Goal: Information Seeking & Learning: Compare options

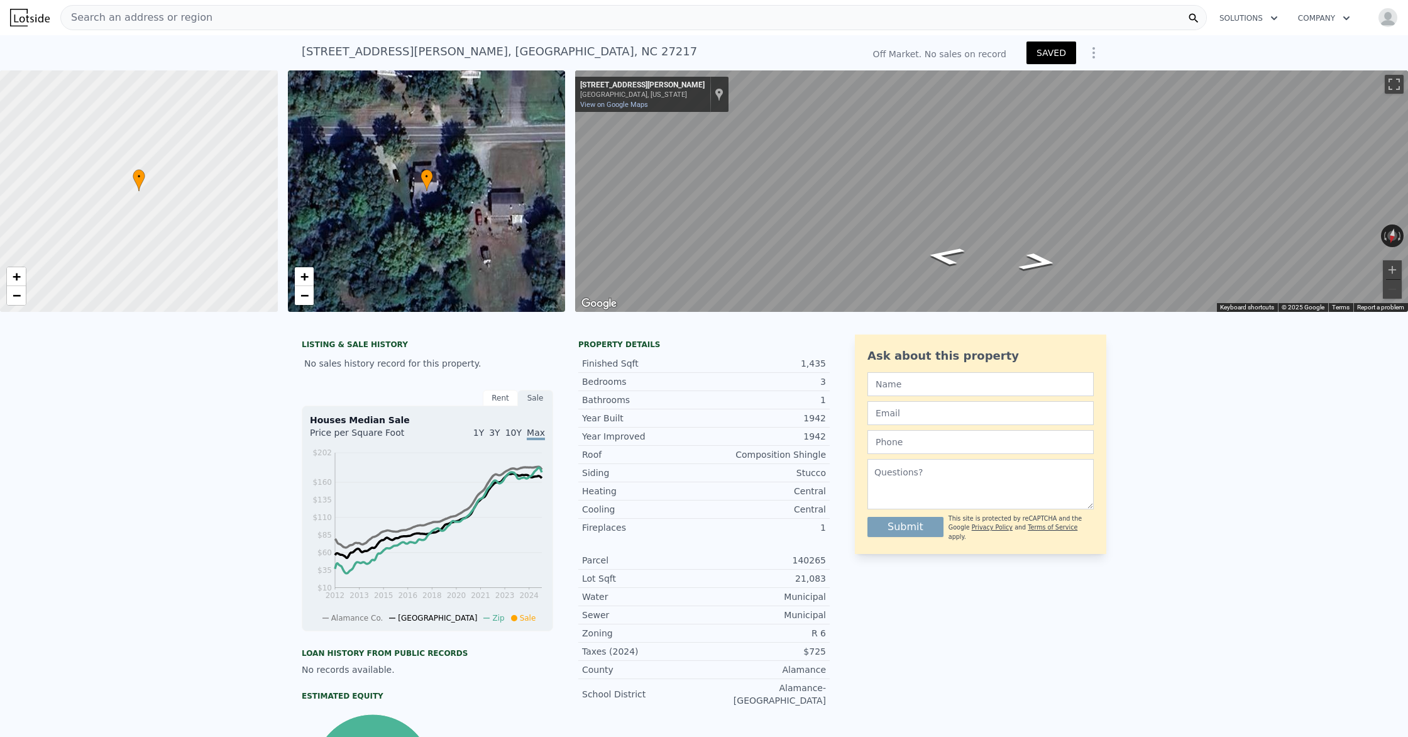
click at [23, 21] on img at bounding box center [30, 18] width 40 height 18
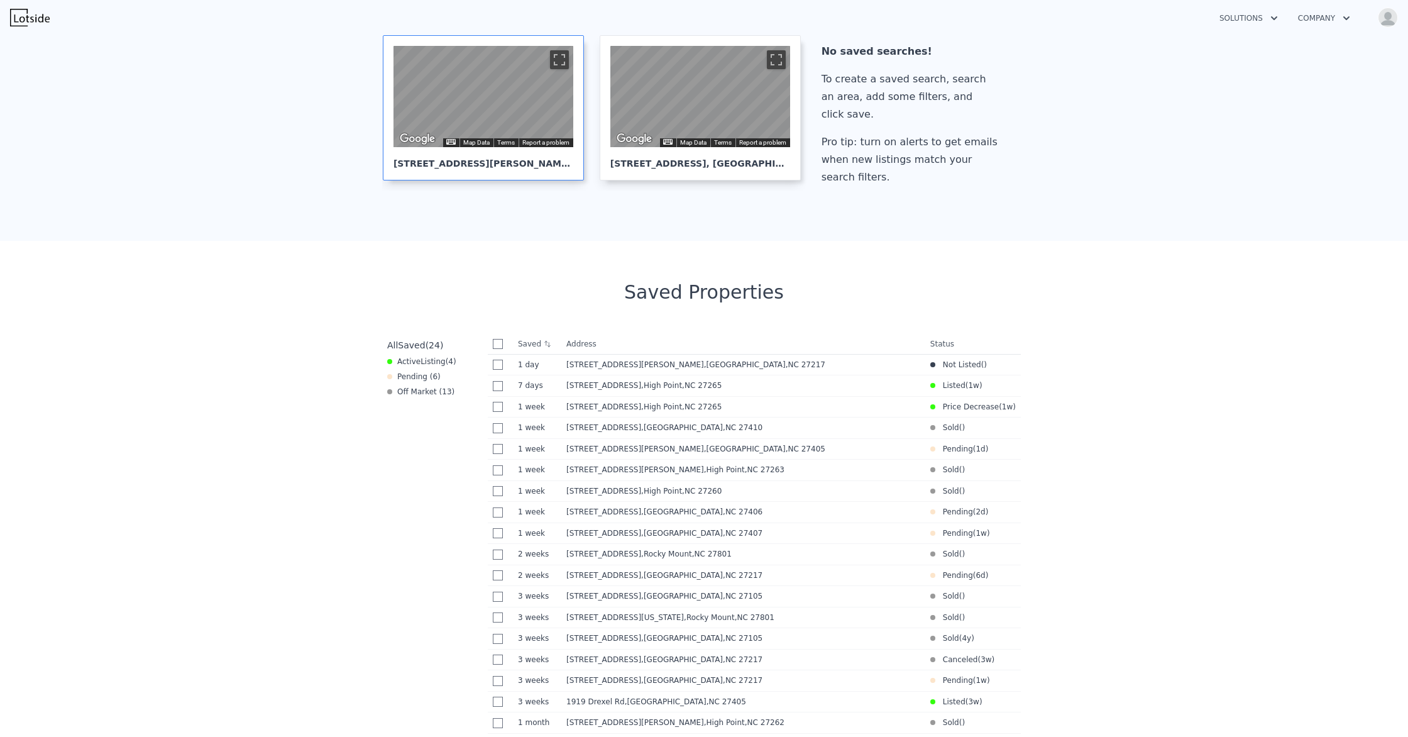
scroll to position [272, 0]
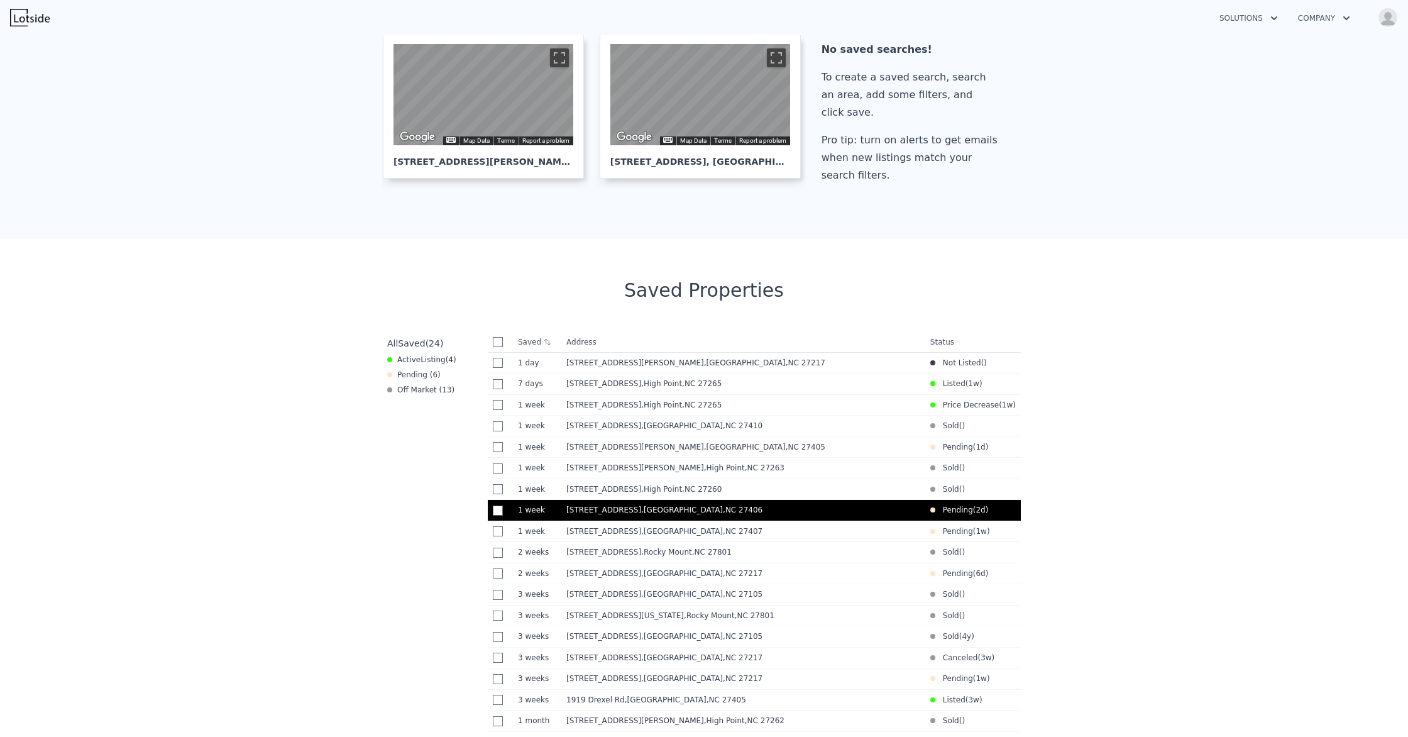
click at [643, 512] on span ", Greensboro , NC 27406" at bounding box center [704, 509] width 126 height 9
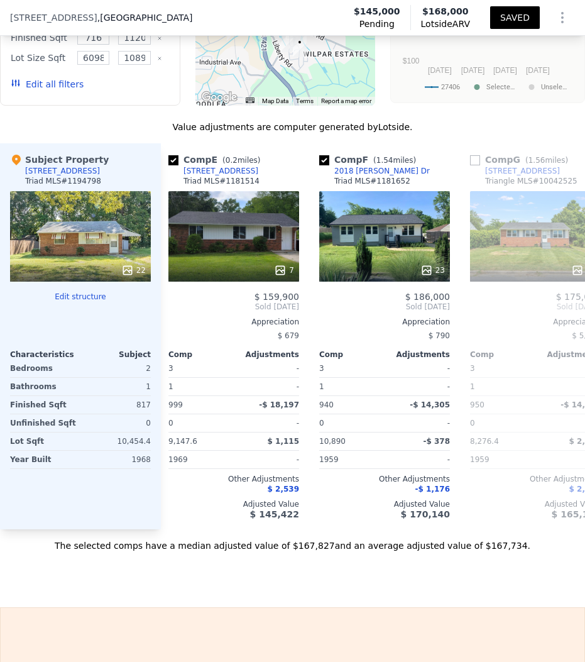
scroll to position [0, 610]
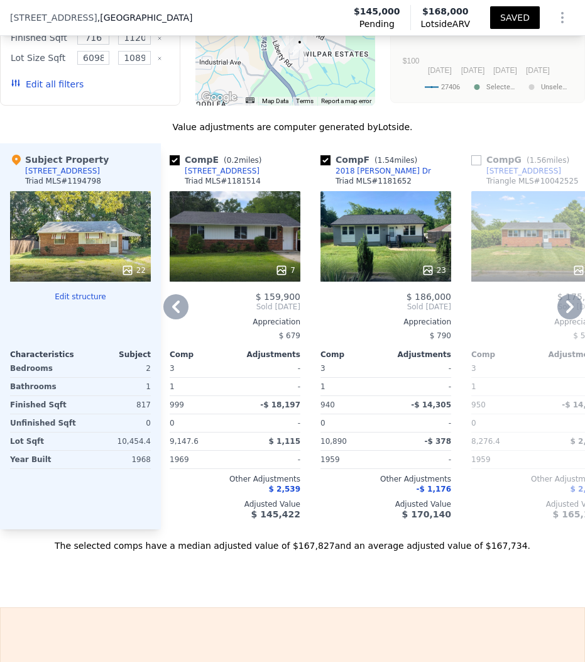
click at [273, 261] on div at bounding box center [235, 270] width 131 height 23
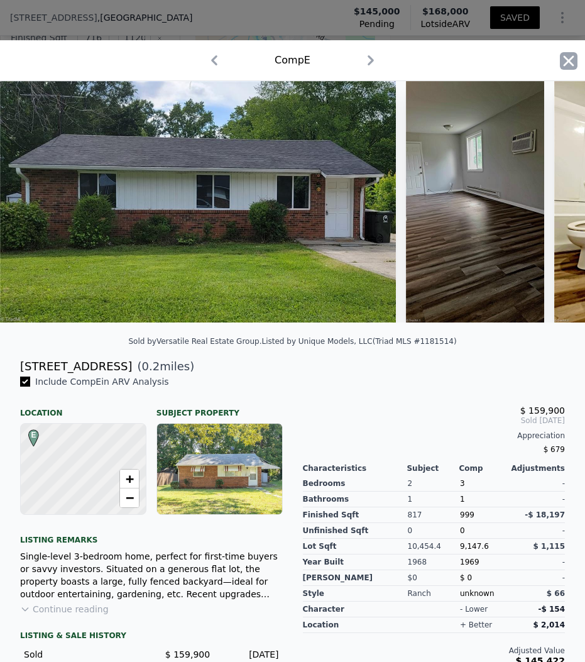
click at [563, 60] on icon "button" at bounding box center [569, 61] width 18 height 18
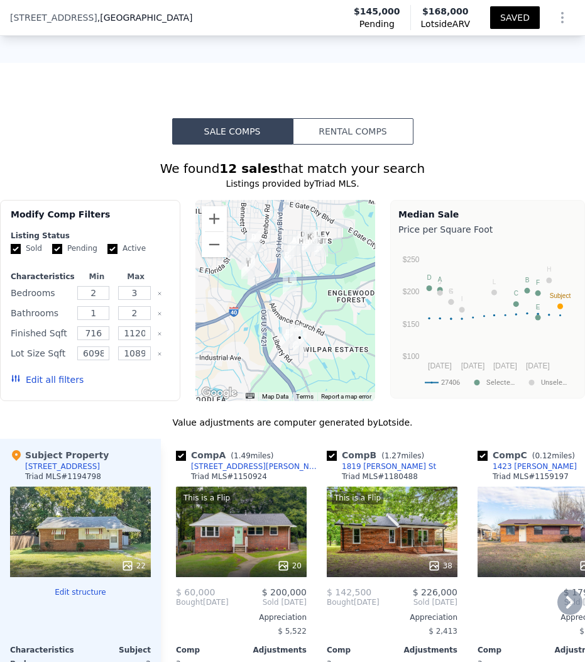
scroll to position [1684, 0]
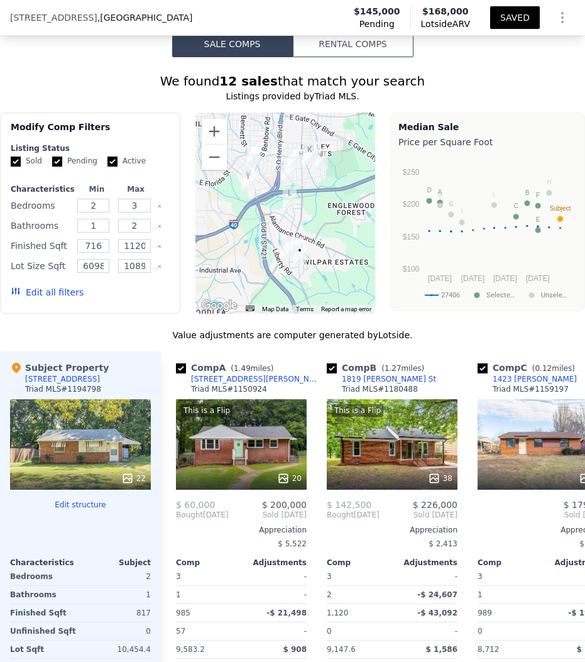
click at [66, 292] on button "Edit all filters" at bounding box center [47, 292] width 73 height 13
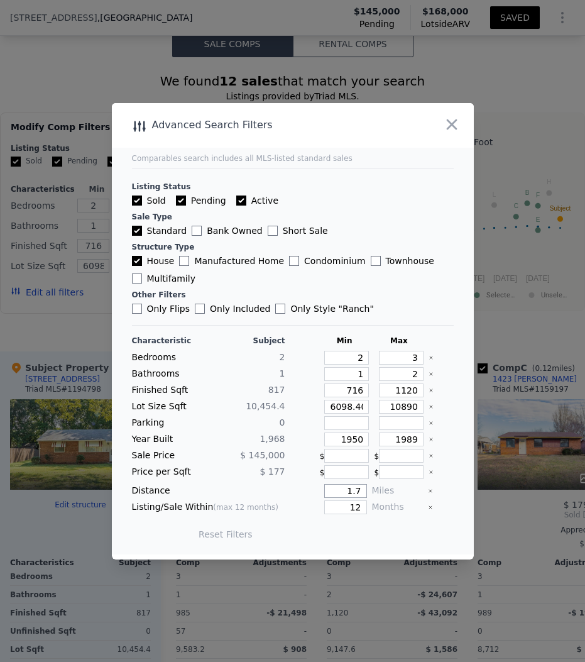
click at [361, 491] on input "1.7" at bounding box center [345, 491] width 42 height 14
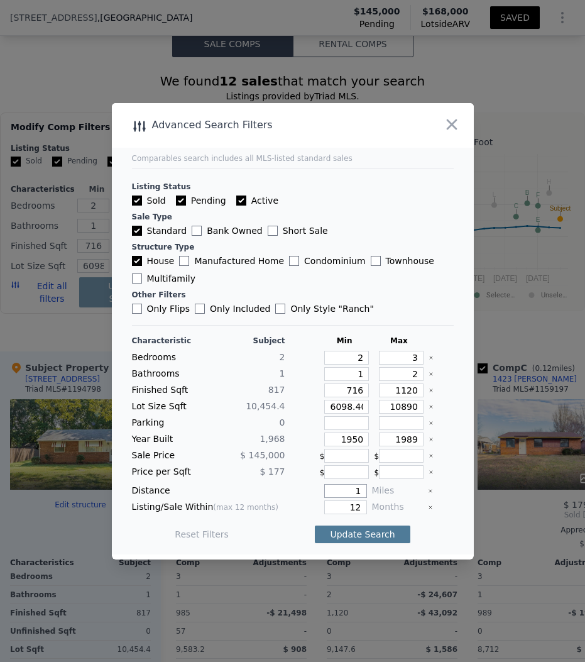
type input "1"
click at [361, 538] on button "Update Search" at bounding box center [362, 535] width 95 height 18
type input "6098.40000000000"
type input "6098.4"
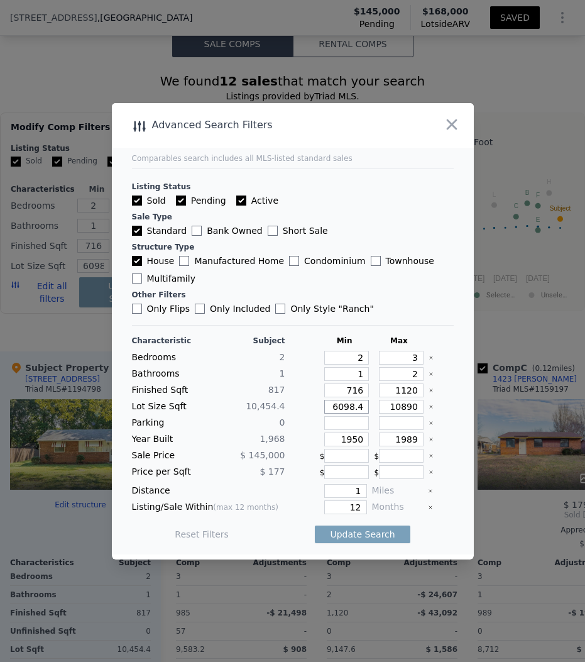
type input "6098"
drag, startPoint x: 362, startPoint y: 494, endPoint x: 390, endPoint y: 519, distance: 37.4
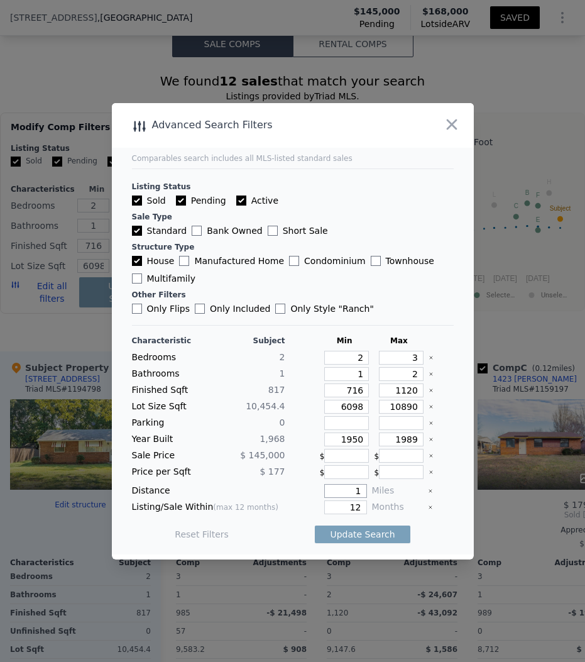
click at [362, 494] on input "1" at bounding box center [345, 491] width 42 height 14
type input "1"
drag, startPoint x: 350, startPoint y: 406, endPoint x: 345, endPoint y: 414, distance: 9.1
click at [350, 406] on input "6098" at bounding box center [346, 407] width 45 height 14
type input "098"
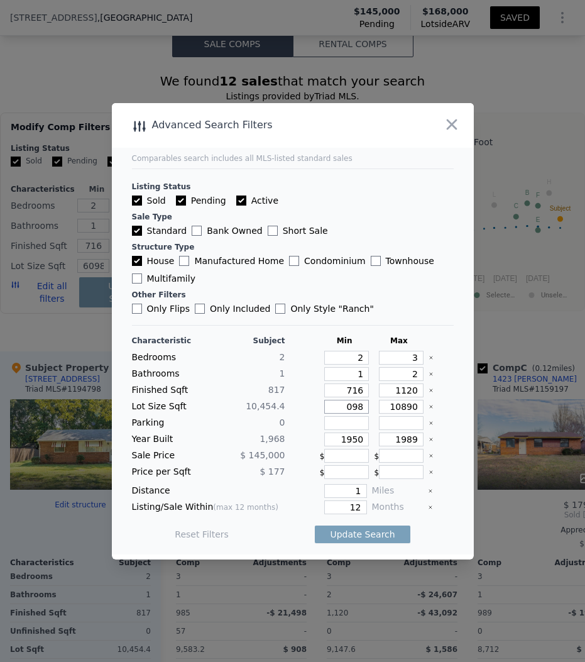
type input "98"
type input "985"
type input "98"
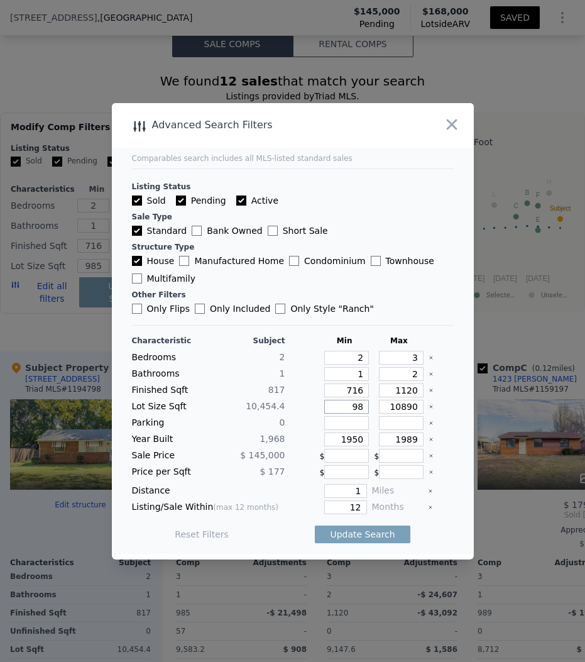
type input "9"
type input "4"
type input "40"
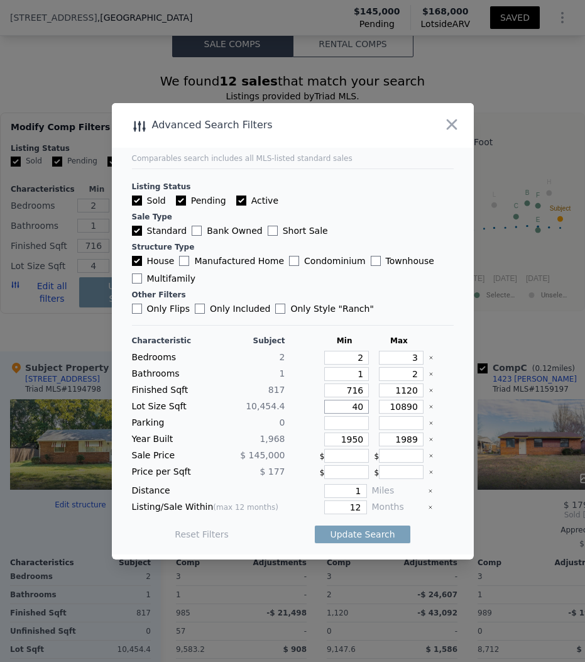
type input "40"
type input "400"
type input "4000"
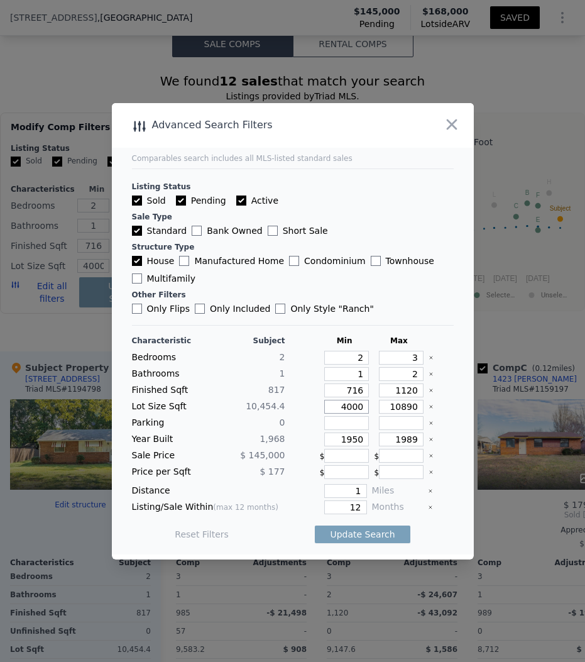
type input "4000"
click at [338, 456] on input "number" at bounding box center [346, 456] width 45 height 14
drag, startPoint x: 355, startPoint y: 443, endPoint x: 380, endPoint y: 448, distance: 25.5
click at [355, 443] on input "1950" at bounding box center [346, 440] width 45 height 14
type input "1940"
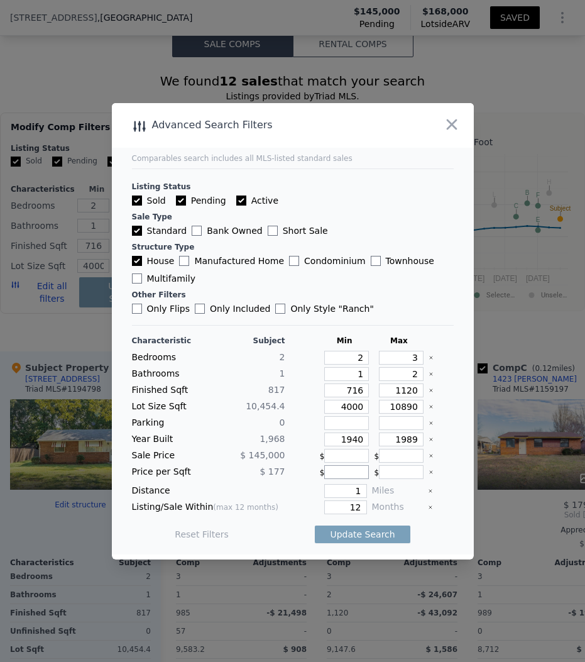
click at [343, 466] on input "number" at bounding box center [346, 472] width 45 height 14
click at [348, 533] on button "Update Search" at bounding box center [362, 535] width 95 height 18
checkbox input "false"
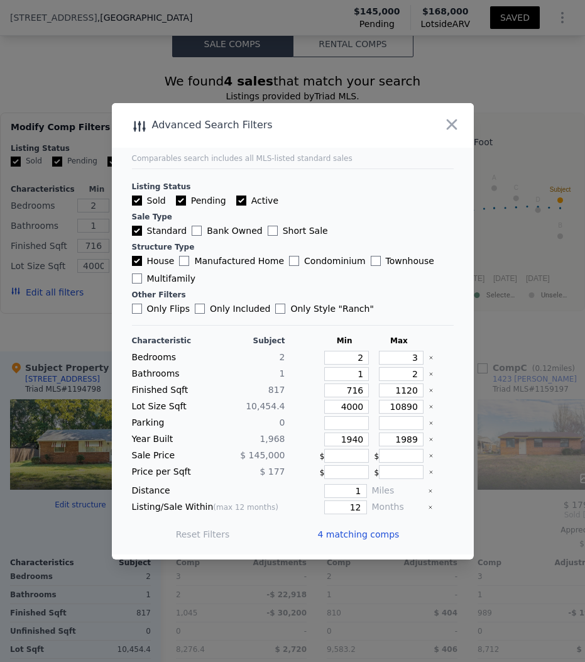
click at [446, 118] on icon "button" at bounding box center [452, 125] width 18 height 18
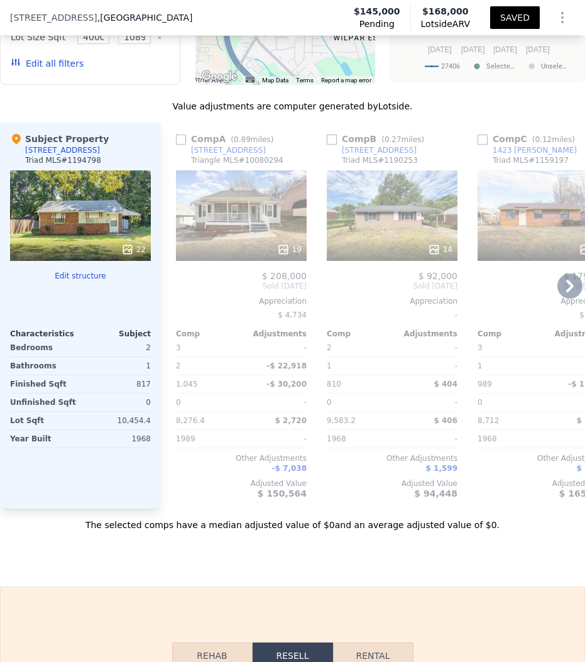
click at [260, 326] on div "Comp Adjustments" at bounding box center [241, 331] width 131 height 15
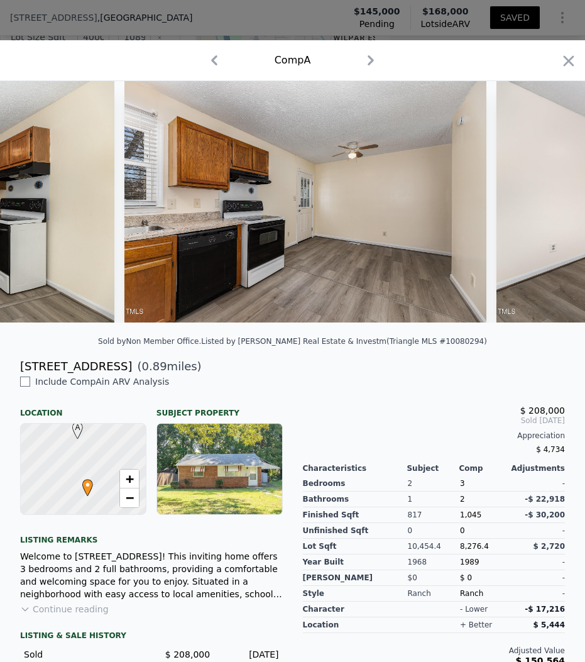
scroll to position [0, 1741]
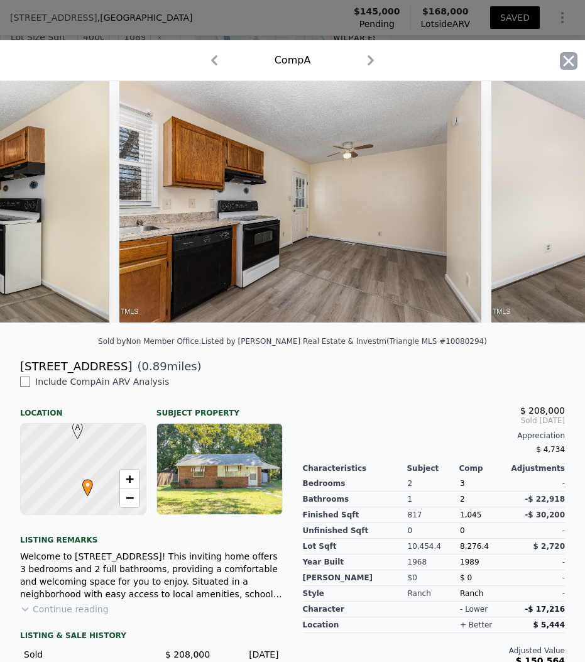
click at [563, 60] on icon "button" at bounding box center [569, 61] width 18 height 18
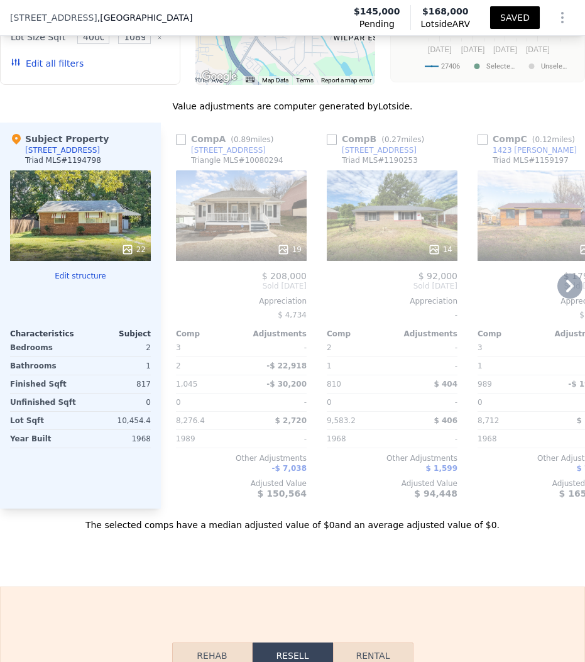
click at [374, 215] on div "14" at bounding box center [392, 215] width 131 height 91
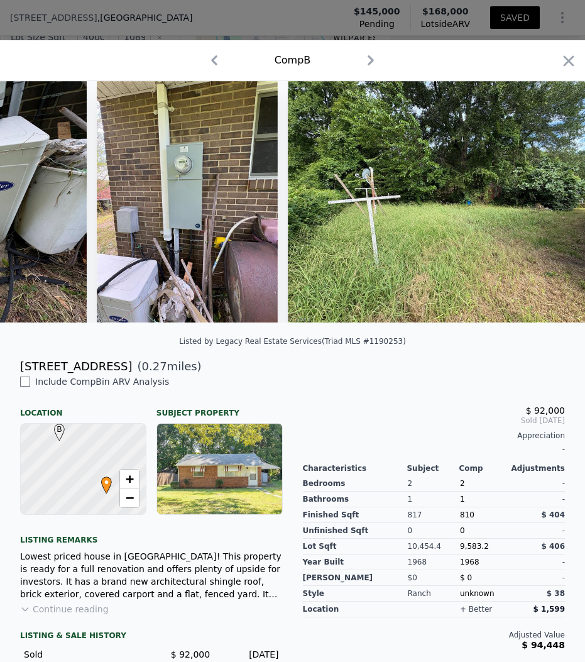
scroll to position [0, 3178]
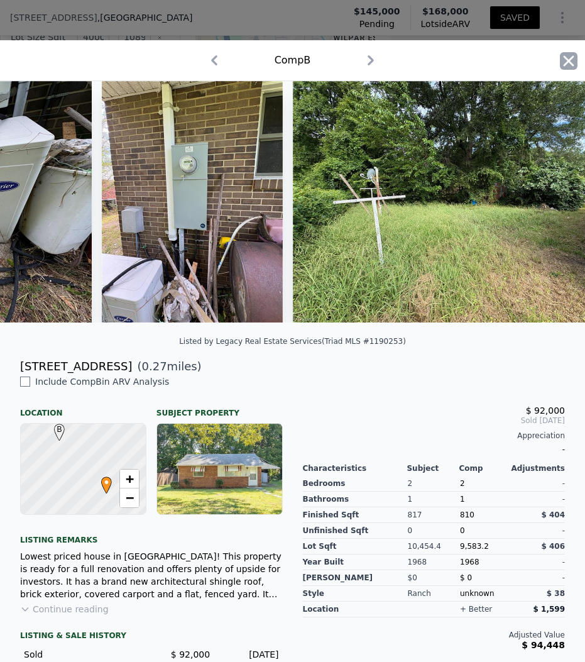
click at [573, 65] on icon "button" at bounding box center [569, 60] width 11 height 11
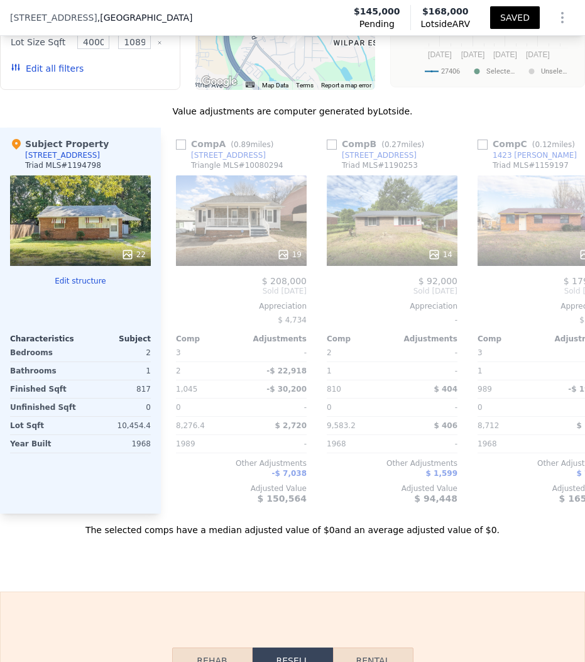
scroll to position [1908, 0]
type input "6098.400000000001"
checkbox input "true"
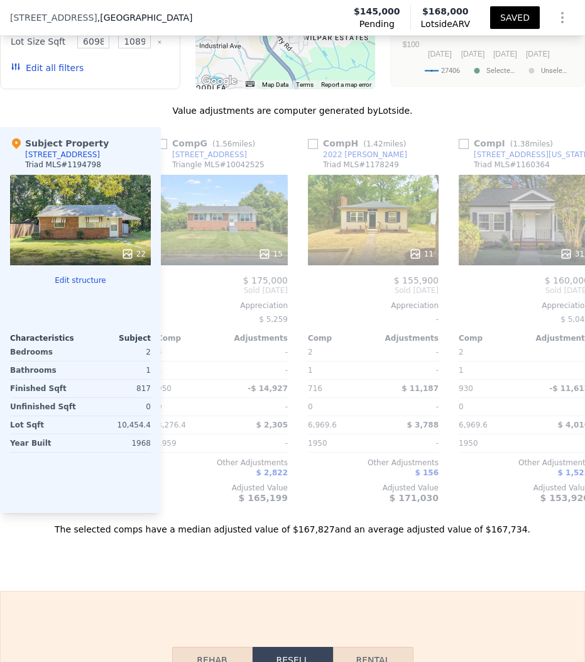
scroll to position [0, 941]
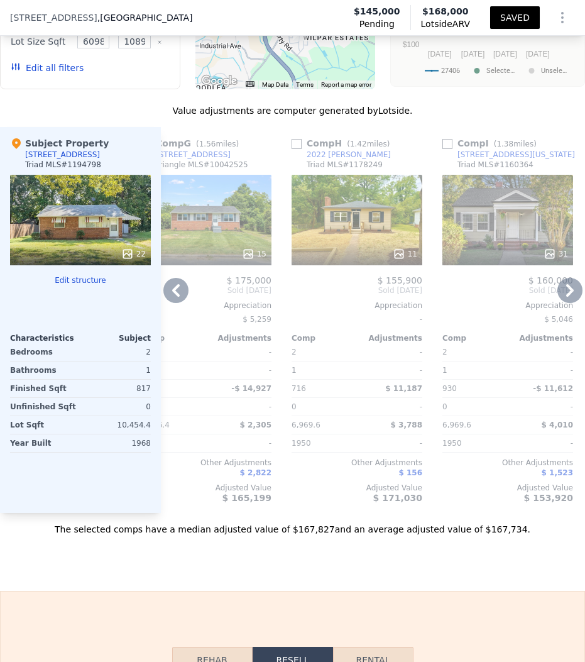
click at [380, 248] on div "11" at bounding box center [357, 254] width 120 height 13
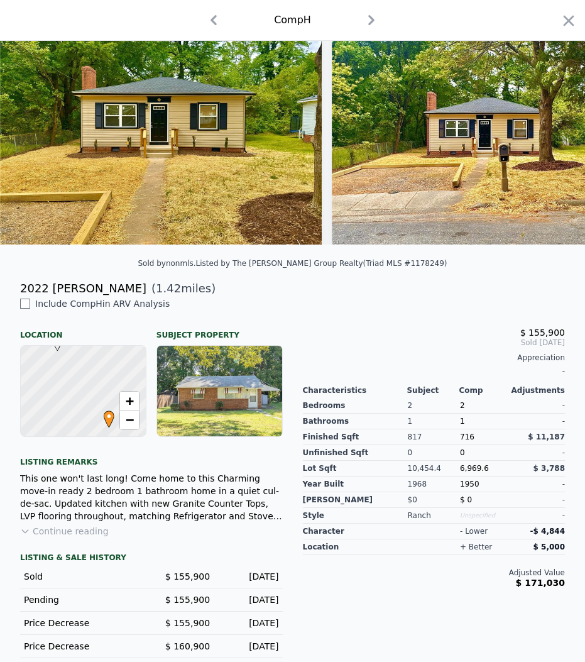
scroll to position [126, 0]
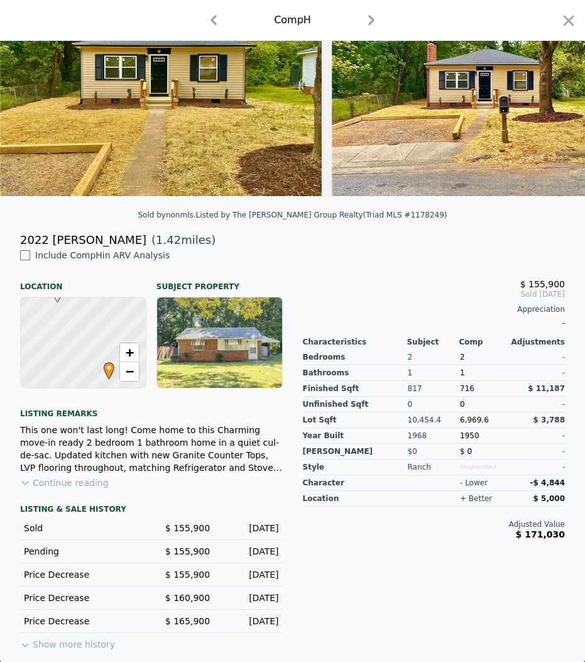
click at [91, 641] on button "Show more history" at bounding box center [67, 642] width 95 height 18
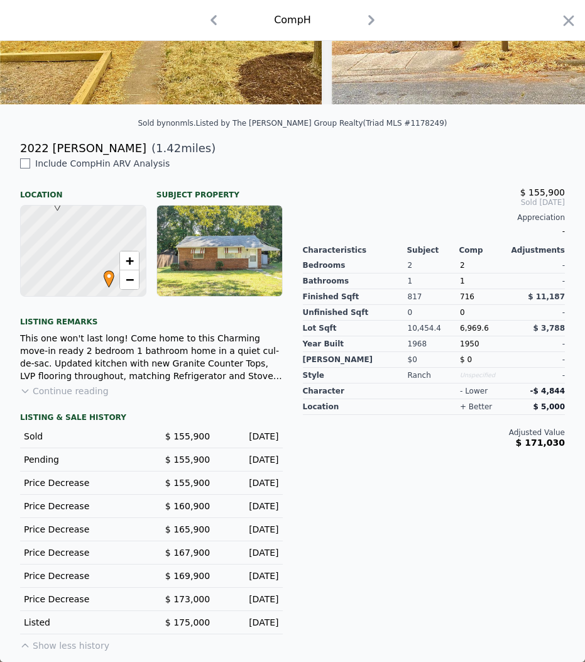
scroll to position [0, 0]
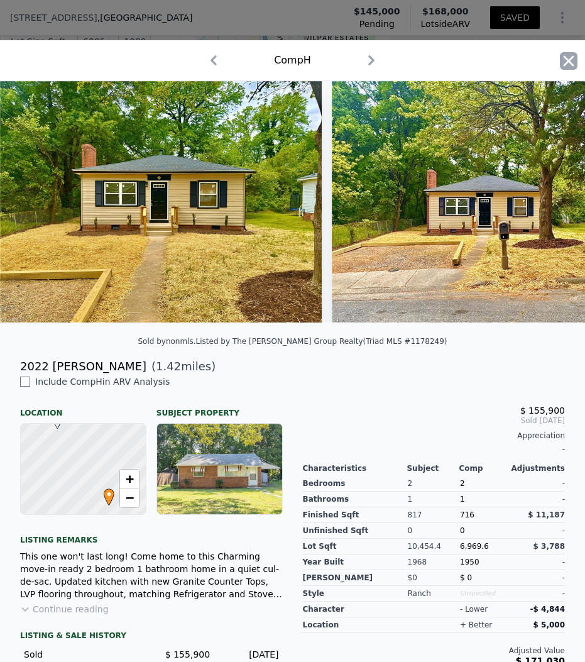
click at [572, 61] on icon "button" at bounding box center [569, 61] width 18 height 18
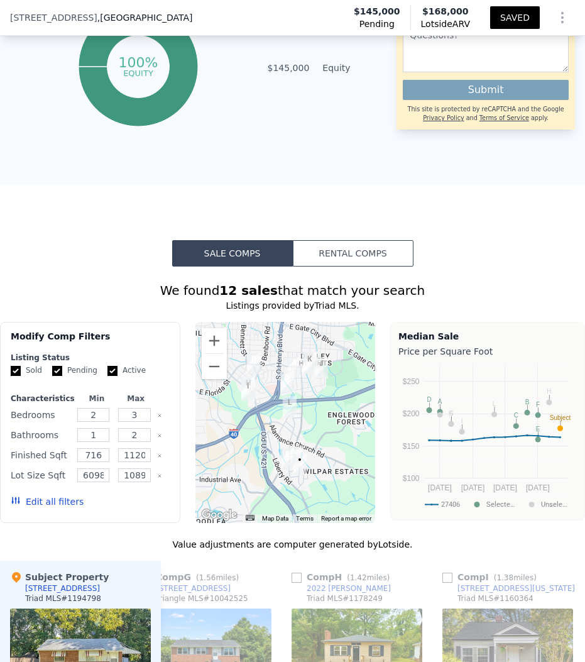
scroll to position [1470, 0]
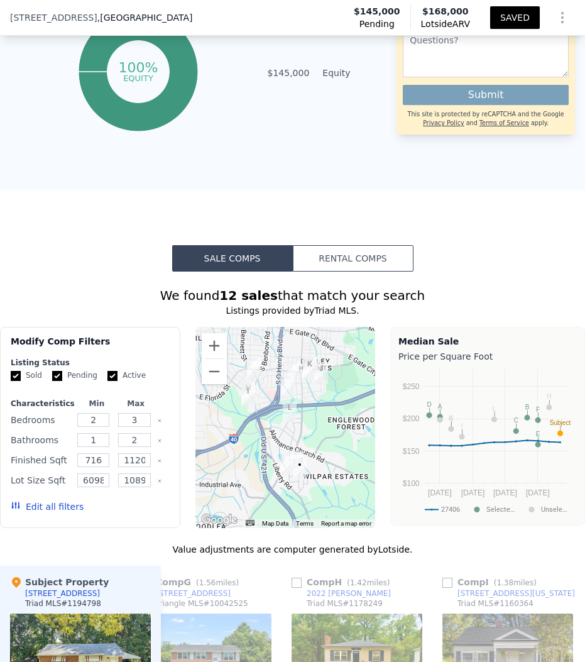
click at [343, 259] on button "Rental Comps" at bounding box center [353, 258] width 121 height 26
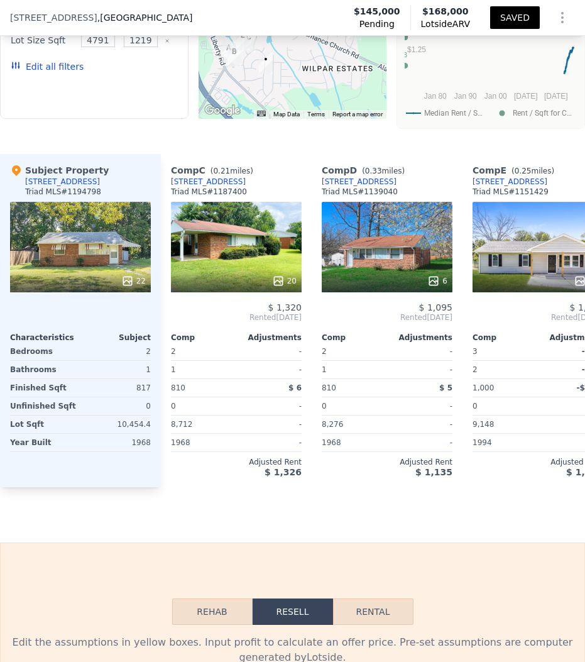
scroll to position [0, 353]
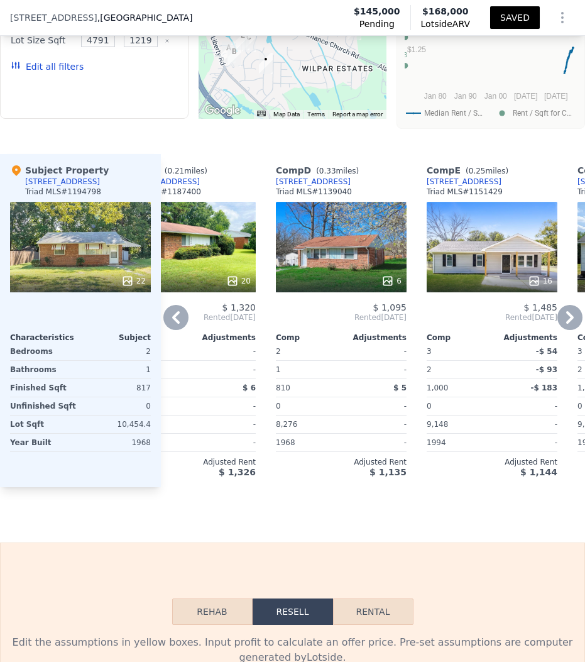
click at [407, 274] on div "Comp D ( 0.33 miles) [STREET_ADDRESS][GEOGRAPHIC_DATA] MLS # 1139040 6 $ 1,095 …" at bounding box center [341, 320] width 141 height 333
click at [397, 275] on div "6" at bounding box center [392, 281] width 20 height 13
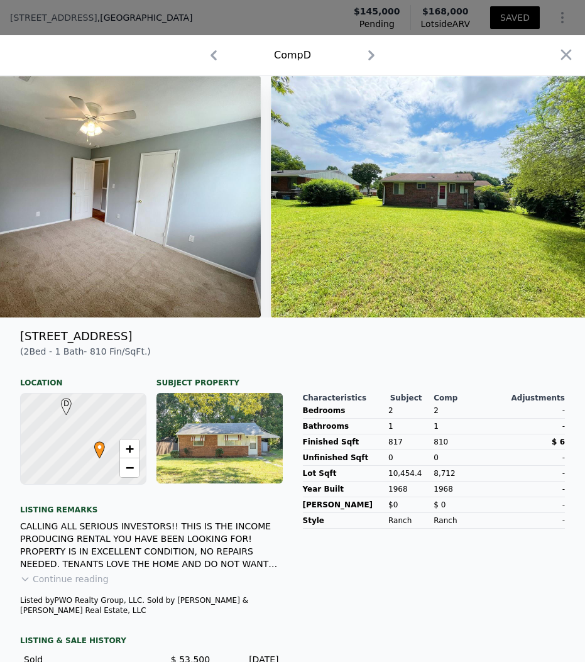
scroll to position [0, 5511]
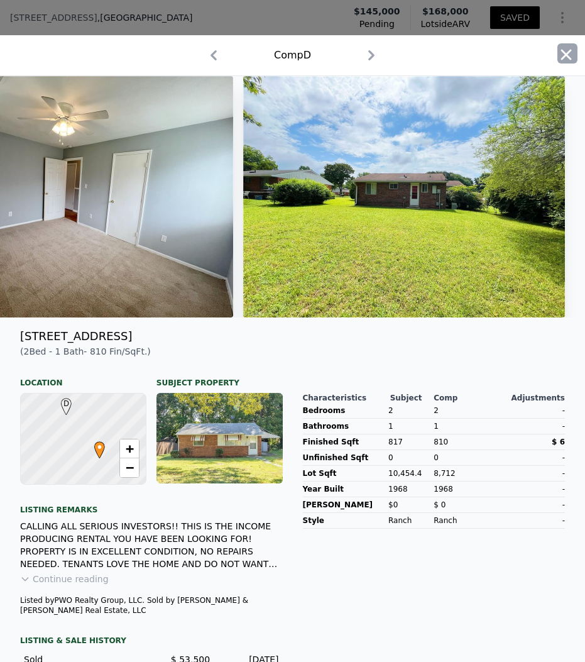
click at [564, 53] on icon "button" at bounding box center [566, 54] width 11 height 11
